Goal: Task Accomplishment & Management: Manage account settings

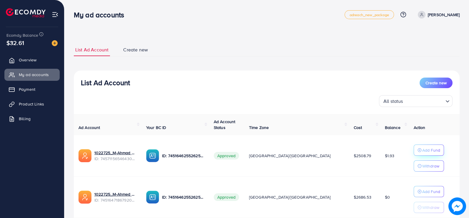
click at [414, 146] on button "Add Fund" at bounding box center [429, 150] width 30 height 11
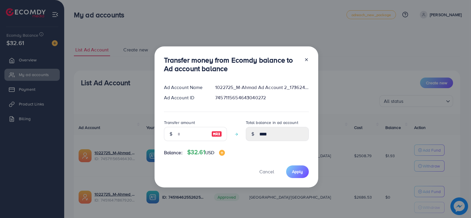
click at [306, 63] on div at bounding box center [303, 65] width 9 height 19
drag, startPoint x: 304, startPoint y: 62, endPoint x: 302, endPoint y: 57, distance: 5.8
click at [304, 62] on div at bounding box center [303, 65] width 9 height 19
click at [305, 59] on line at bounding box center [306, 60] width 2 height 2
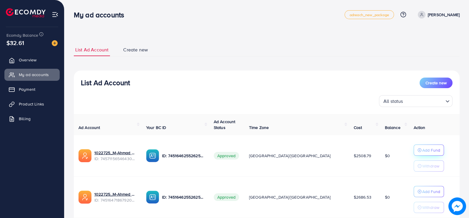
click at [423, 151] on p "Add Fund" at bounding box center [431, 150] width 18 height 7
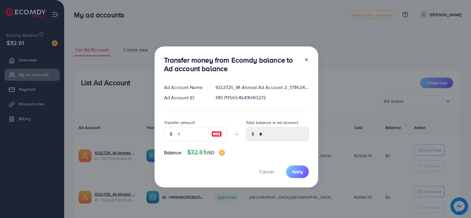
click at [168, 130] on div at bounding box center [171, 134] width 14 height 14
click at [174, 134] on div at bounding box center [171, 134] width 14 height 14
click at [180, 137] on input "number" at bounding box center [191, 134] width 29 height 14
type input "*"
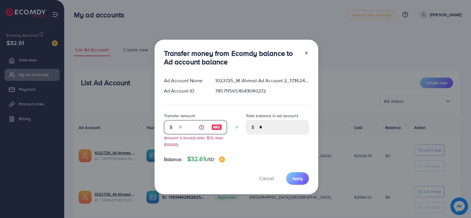
type input "****"
type input "**"
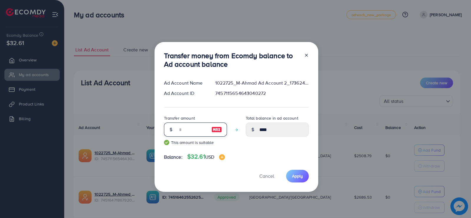
type input "*****"
type input "**"
click at [301, 178] on span "Apply" at bounding box center [297, 176] width 11 height 6
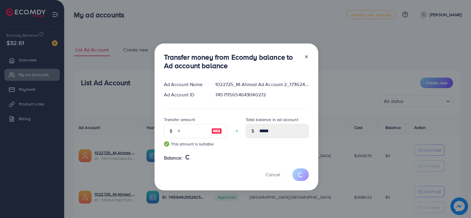
click at [386, 61] on div "Transfer money from Ecomdy balance to Ad account balance Ad Account Name 102272…" at bounding box center [235, 109] width 471 height 218
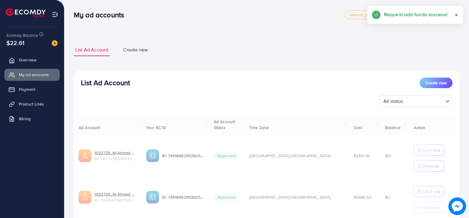
click at [418, 164] on div "Ad Account Your BC ID Ad Account Status Time Zone Cost Balance Action 1022725_M…" at bounding box center [267, 175] width 386 height 123
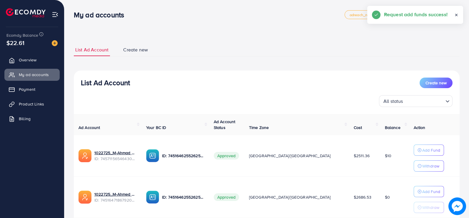
click at [422, 164] on p "Withdraw" at bounding box center [430, 166] width 17 height 7
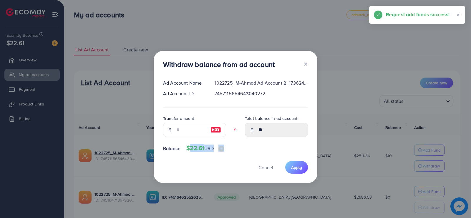
click at [418, 164] on div "Withdraw balance from ad account Ad Account Name 1022725_M-[PERSON_NAME] Ad Acc…" at bounding box center [235, 109] width 471 height 218
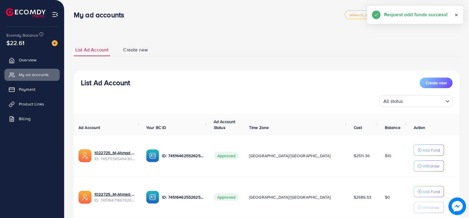
click at [422, 164] on p "Withdraw" at bounding box center [430, 166] width 17 height 7
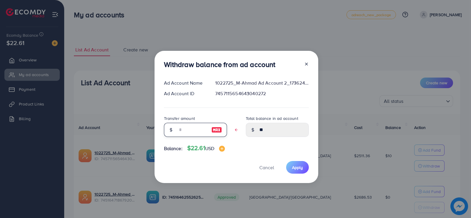
click at [177, 128] on input "text" at bounding box center [191, 130] width 29 height 14
type input "*"
type input "****"
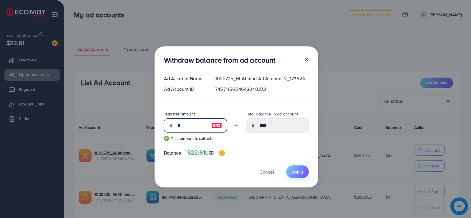
type input "*"
click at [301, 171] on span "Apply" at bounding box center [297, 172] width 11 height 6
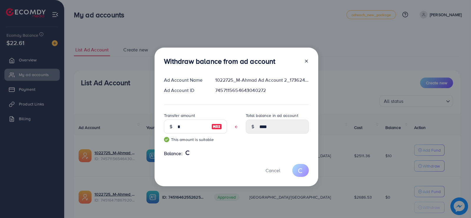
click at [368, 81] on div "Withdraw balance from ad account Ad Account Name 1022725_M-[PERSON_NAME] Ad Acc…" at bounding box center [235, 109] width 471 height 218
